Goal: Transaction & Acquisition: Purchase product/service

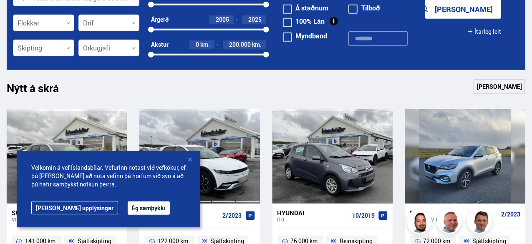
scroll to position [334, 0]
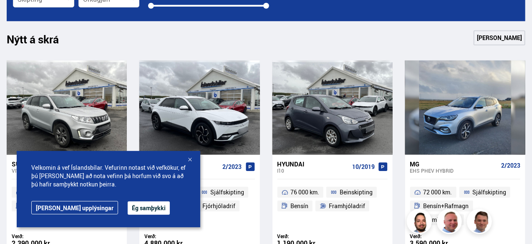
click at [128, 208] on button "Ég samþykki" at bounding box center [149, 207] width 42 height 13
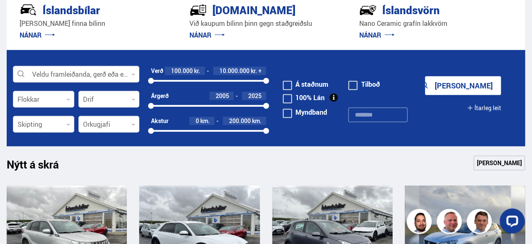
scroll to position [0, 0]
click at [71, 72] on div at bounding box center [76, 74] width 126 height 17
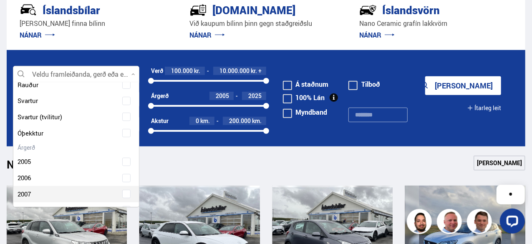
scroll to position [1752, 0]
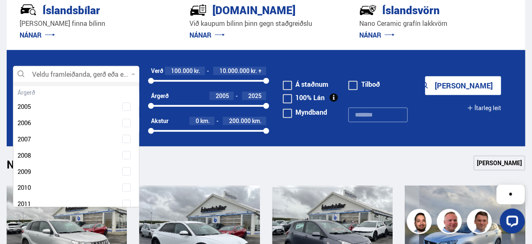
click at [60, 75] on div at bounding box center [76, 74] width 126 height 17
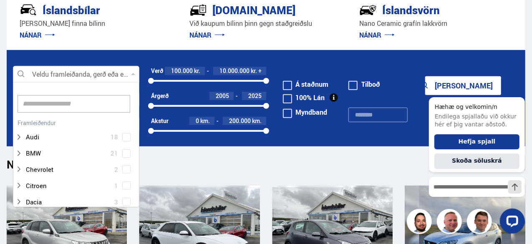
click at [60, 75] on div at bounding box center [76, 74] width 126 height 17
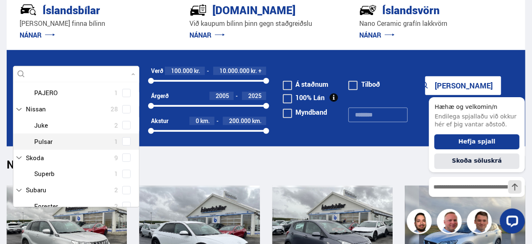
scroll to position [167, 0]
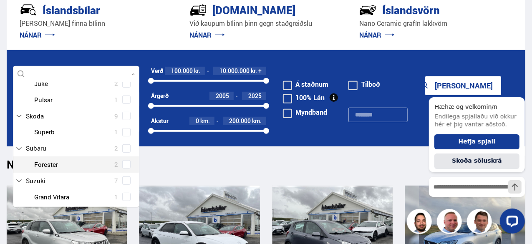
click at [123, 164] on span at bounding box center [126, 164] width 7 height 1
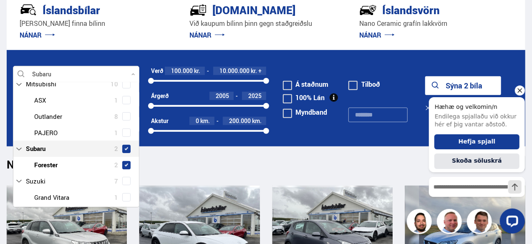
type input "**"
click at [518, 89] on icon "Hide greeting" at bounding box center [519, 90] width 10 height 10
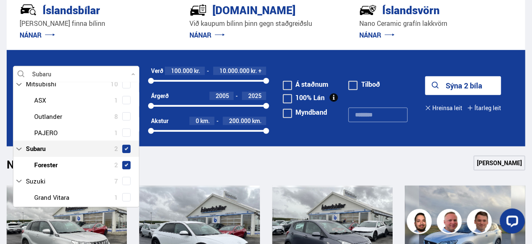
click at [463, 82] on button "Sýna 2 bíla" at bounding box center [463, 85] width 76 height 19
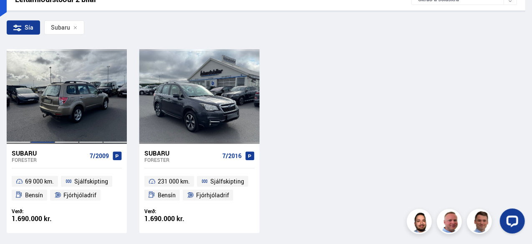
scroll to position [167, 0]
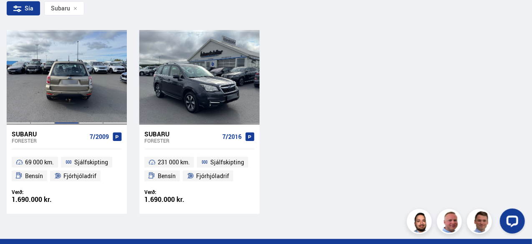
click at [72, 74] on div at bounding box center [67, 77] width 24 height 94
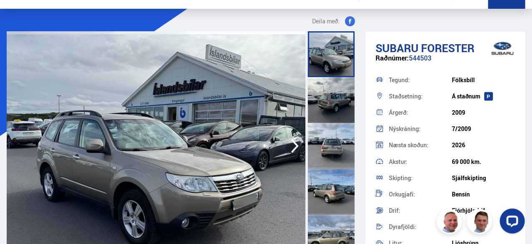
scroll to position [42, 0]
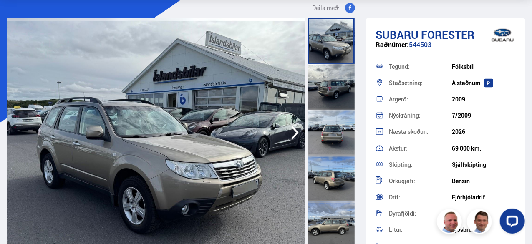
click at [330, 92] on div at bounding box center [331, 87] width 47 height 46
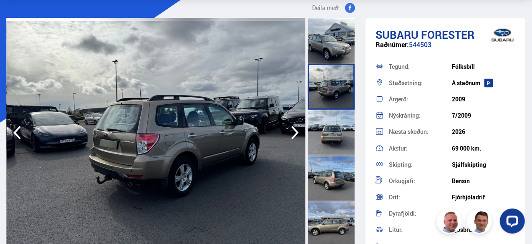
click at [327, 130] on div at bounding box center [331, 133] width 47 height 46
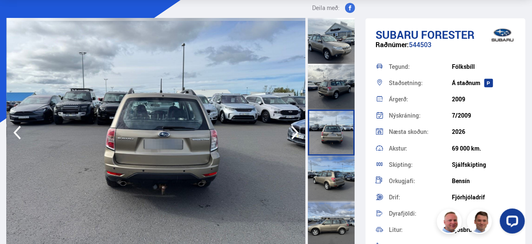
click at [317, 164] on div at bounding box center [331, 179] width 47 height 46
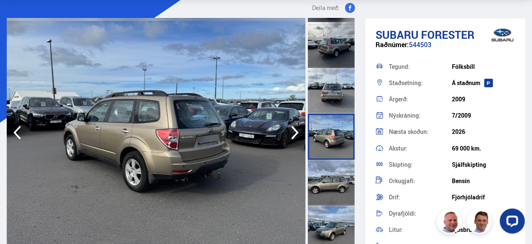
click at [327, 168] on div at bounding box center [331, 183] width 47 height 46
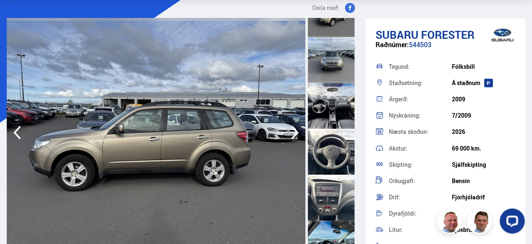
scroll to position [292, 0]
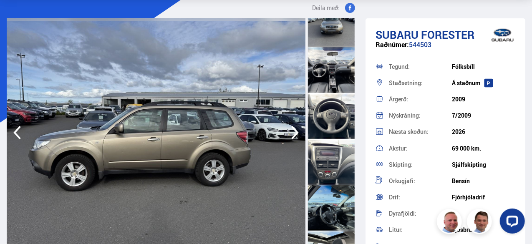
click at [320, 151] on div at bounding box center [331, 162] width 47 height 46
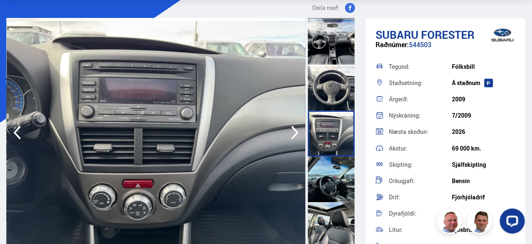
scroll to position [334, 0]
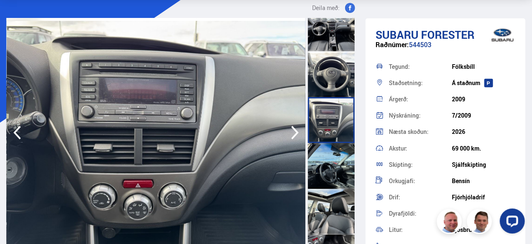
click at [321, 156] on div at bounding box center [331, 166] width 47 height 46
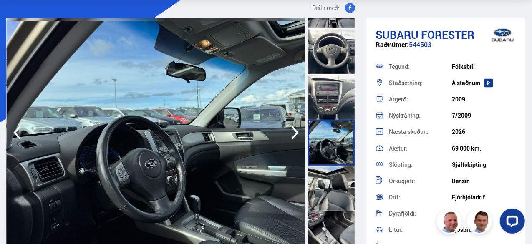
scroll to position [375, 0]
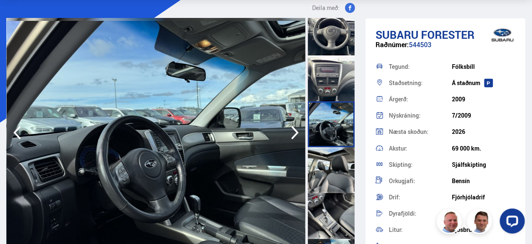
click at [322, 156] on div at bounding box center [331, 170] width 47 height 46
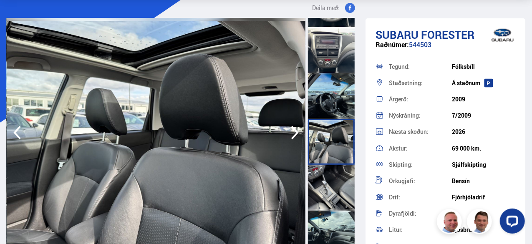
scroll to position [417, 0]
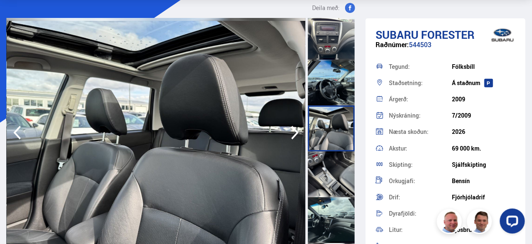
click at [322, 156] on div at bounding box center [331, 174] width 47 height 46
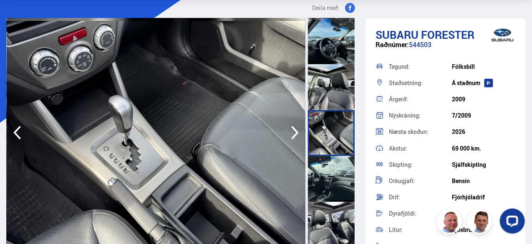
scroll to position [459, 0]
click at [323, 165] on div at bounding box center [331, 179] width 47 height 46
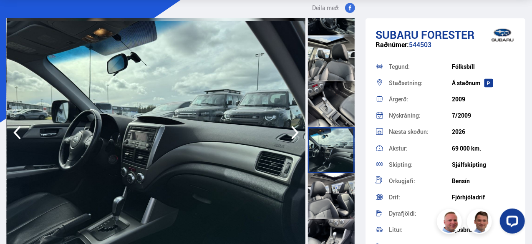
scroll to position [500, 0]
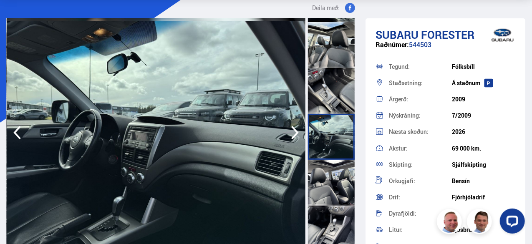
click at [323, 165] on div at bounding box center [331, 183] width 47 height 46
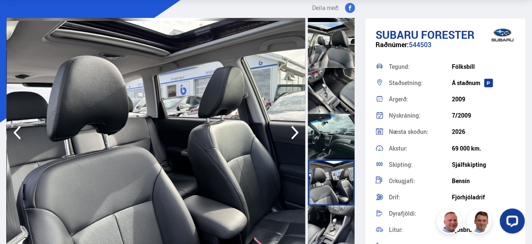
scroll to position [542, 0]
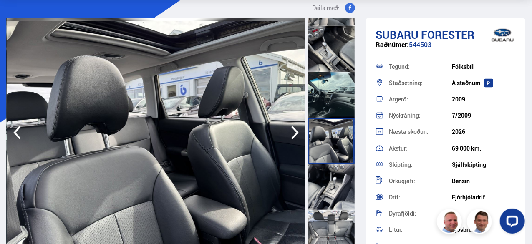
click at [323, 165] on div at bounding box center [331, 187] width 47 height 46
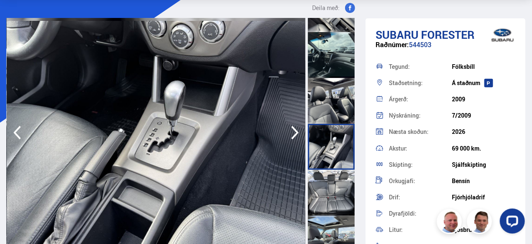
scroll to position [584, 0]
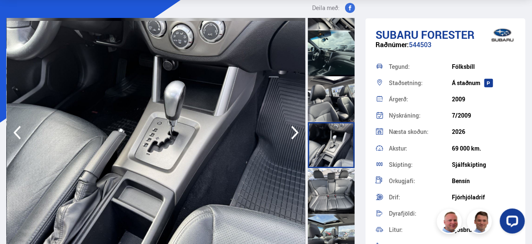
click at [323, 164] on div at bounding box center [331, 145] width 47 height 46
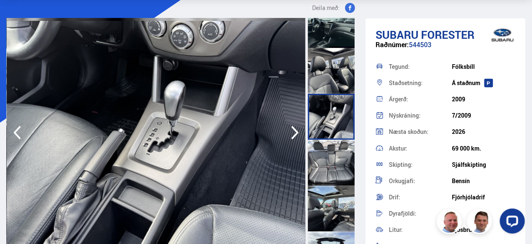
scroll to position [626, 0]
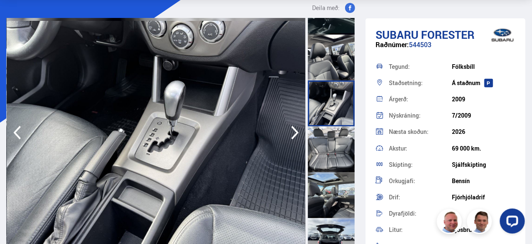
click at [325, 166] on div at bounding box center [331, 149] width 47 height 46
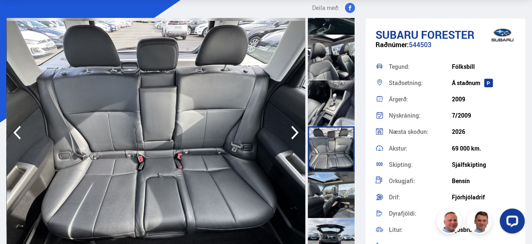
scroll to position [667, 0]
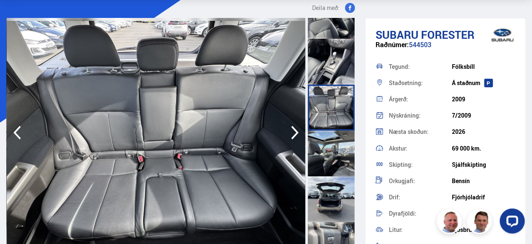
click at [326, 162] on div at bounding box center [331, 154] width 47 height 46
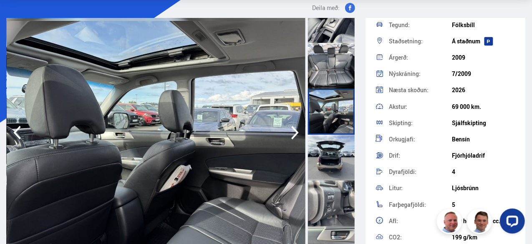
scroll to position [751, 0]
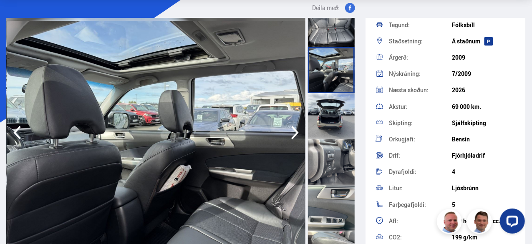
click at [340, 150] on div at bounding box center [331, 162] width 47 height 46
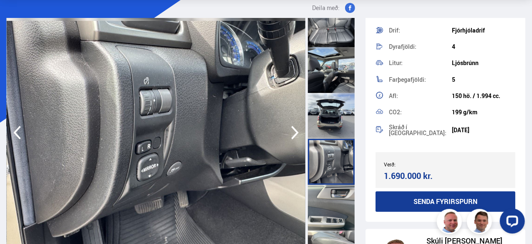
scroll to position [792, 0]
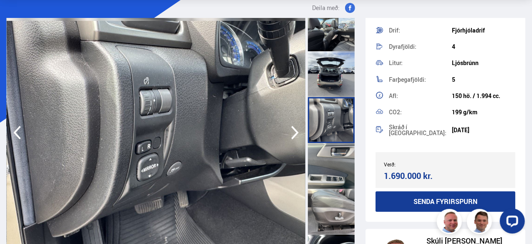
click at [329, 151] on div at bounding box center [331, 166] width 47 height 46
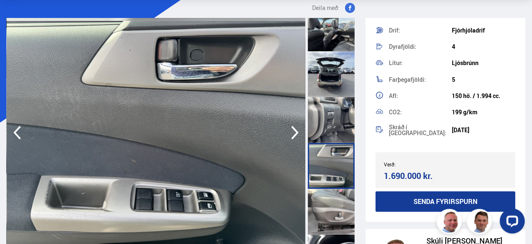
scroll to position [0, 0]
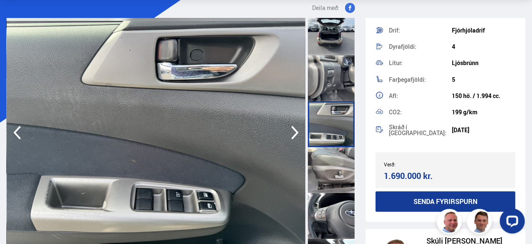
click at [329, 151] on div at bounding box center [331, 170] width 47 height 46
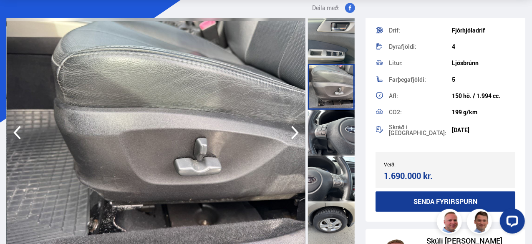
click at [335, 118] on div at bounding box center [331, 133] width 47 height 46
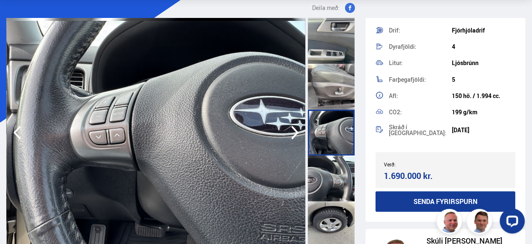
click at [338, 181] on div at bounding box center [331, 179] width 47 height 46
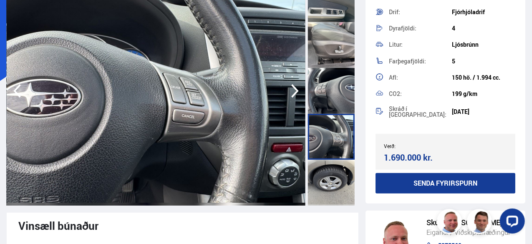
click at [330, 173] on div at bounding box center [331, 183] width 47 height 46
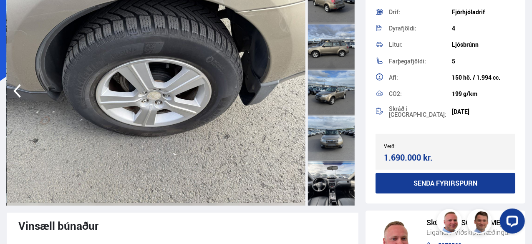
scroll to position [83, 0]
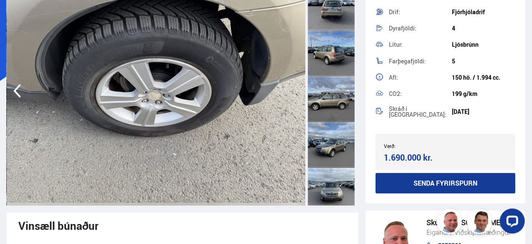
click at [322, 153] on div at bounding box center [331, 145] width 47 height 46
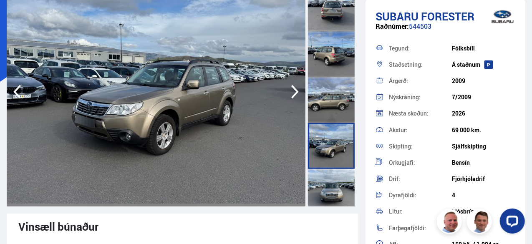
scroll to position [42, 0]
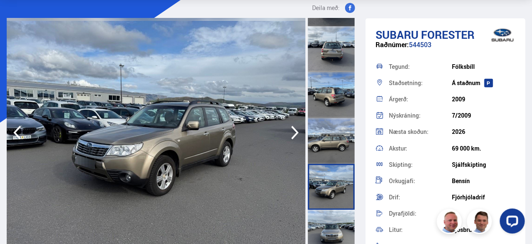
click at [289, 130] on icon "button" at bounding box center [295, 133] width 17 height 20
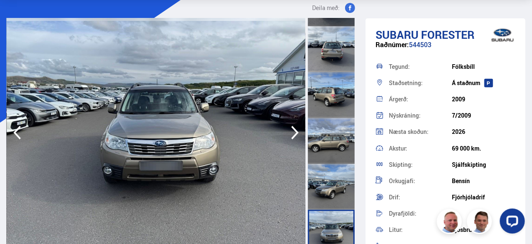
click at [289, 129] on icon "button" at bounding box center [295, 133] width 17 height 20
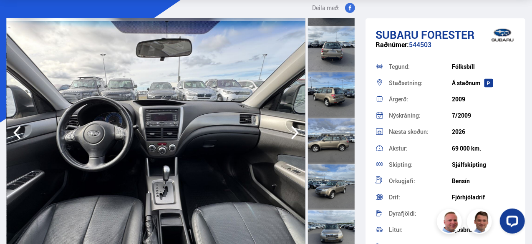
click at [289, 129] on icon "button" at bounding box center [295, 133] width 17 height 20
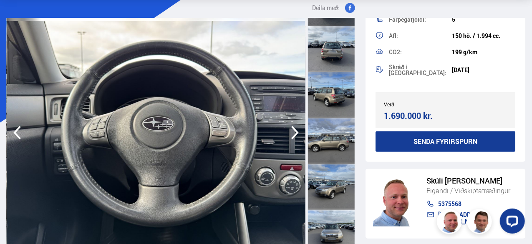
scroll to position [237, 0]
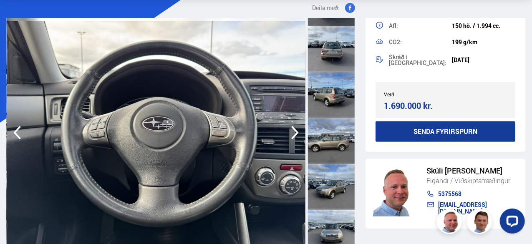
click at [291, 131] on icon "button" at bounding box center [295, 133] width 17 height 20
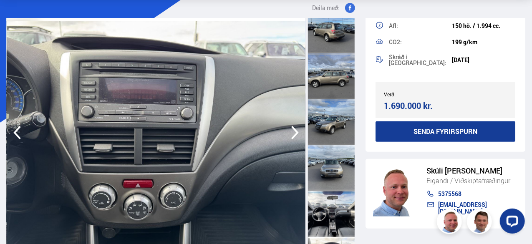
scroll to position [167, 0]
